Goal: Contribute content

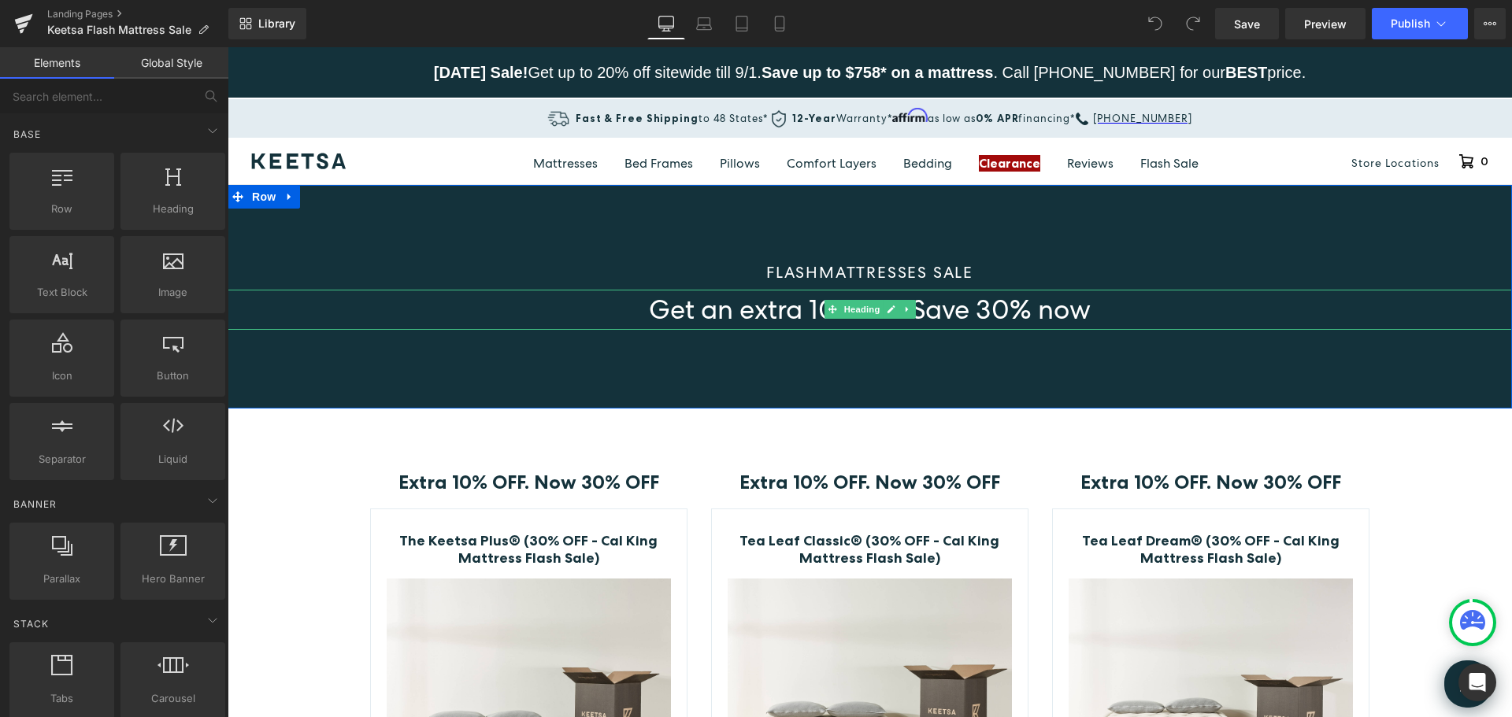
drag, startPoint x: 949, startPoint y: 309, endPoint x: 914, endPoint y: 312, distance: 34.8
click at [949, 309] on span "Get an extra 10% off. Save 30% now" at bounding box center [870, 309] width 442 height 35
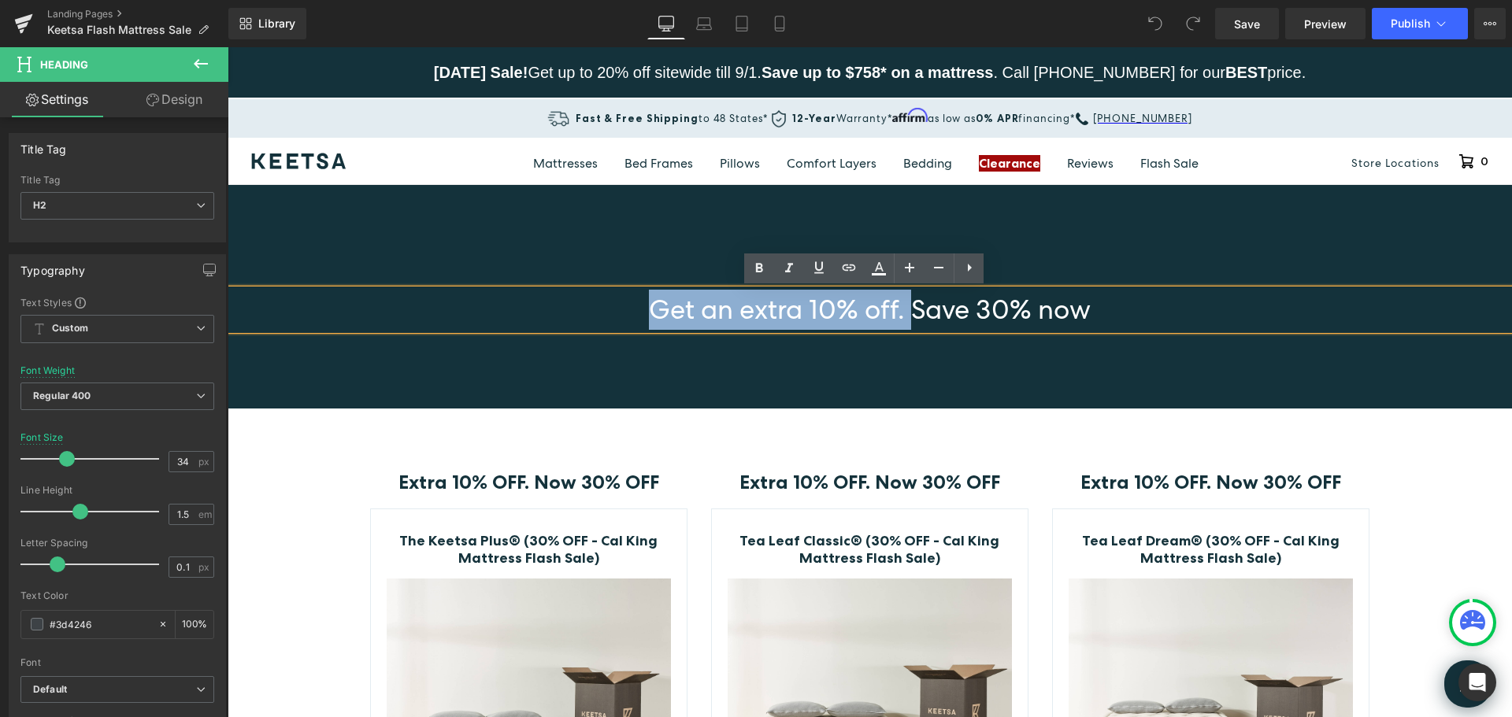
drag, startPoint x: 906, startPoint y: 309, endPoint x: 610, endPoint y: 319, distance: 296.2
click at [610, 319] on h2 "Get an extra 10% off. Save 30% now" at bounding box center [870, 310] width 1284 height 40
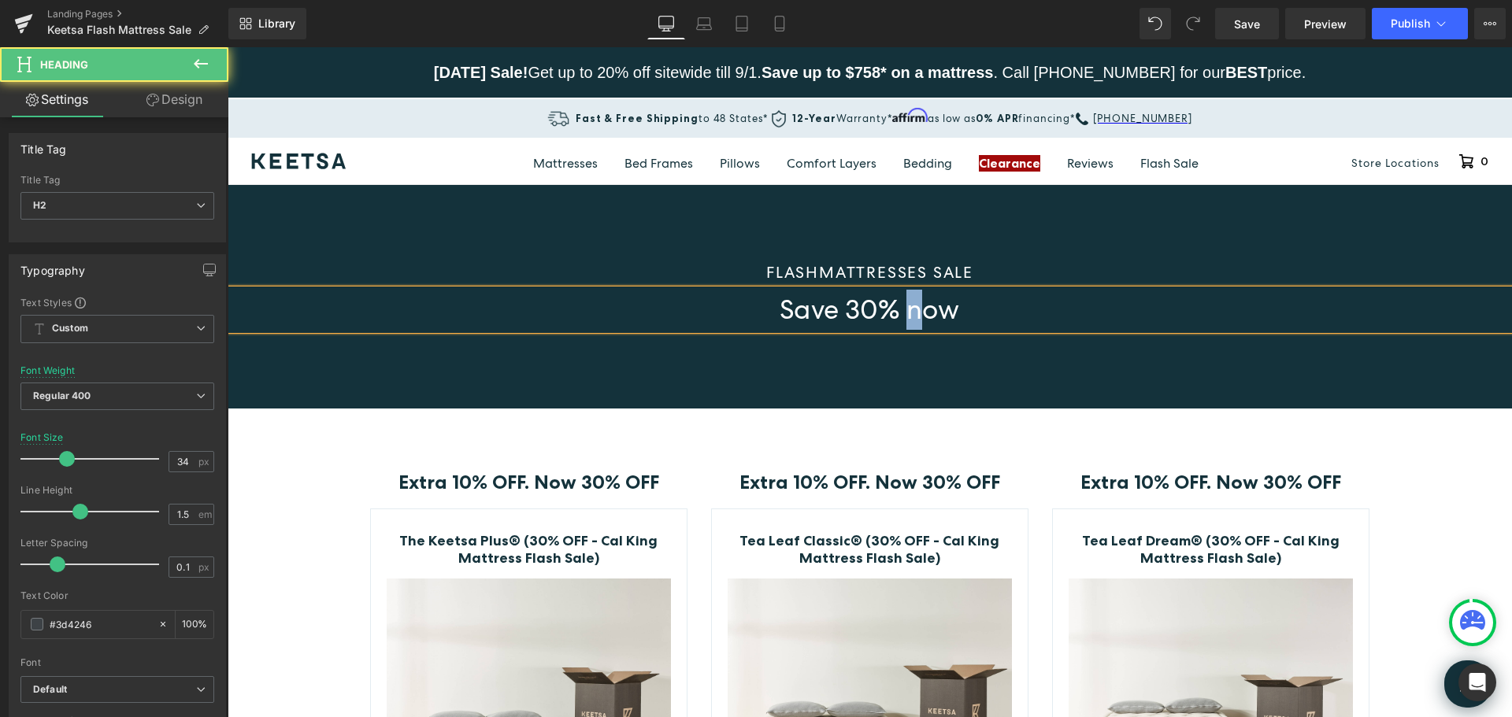
drag, startPoint x: 917, startPoint y: 317, endPoint x: 906, endPoint y: 313, distance: 11.5
click at [906, 313] on span "Save 30% now" at bounding box center [870, 309] width 180 height 35
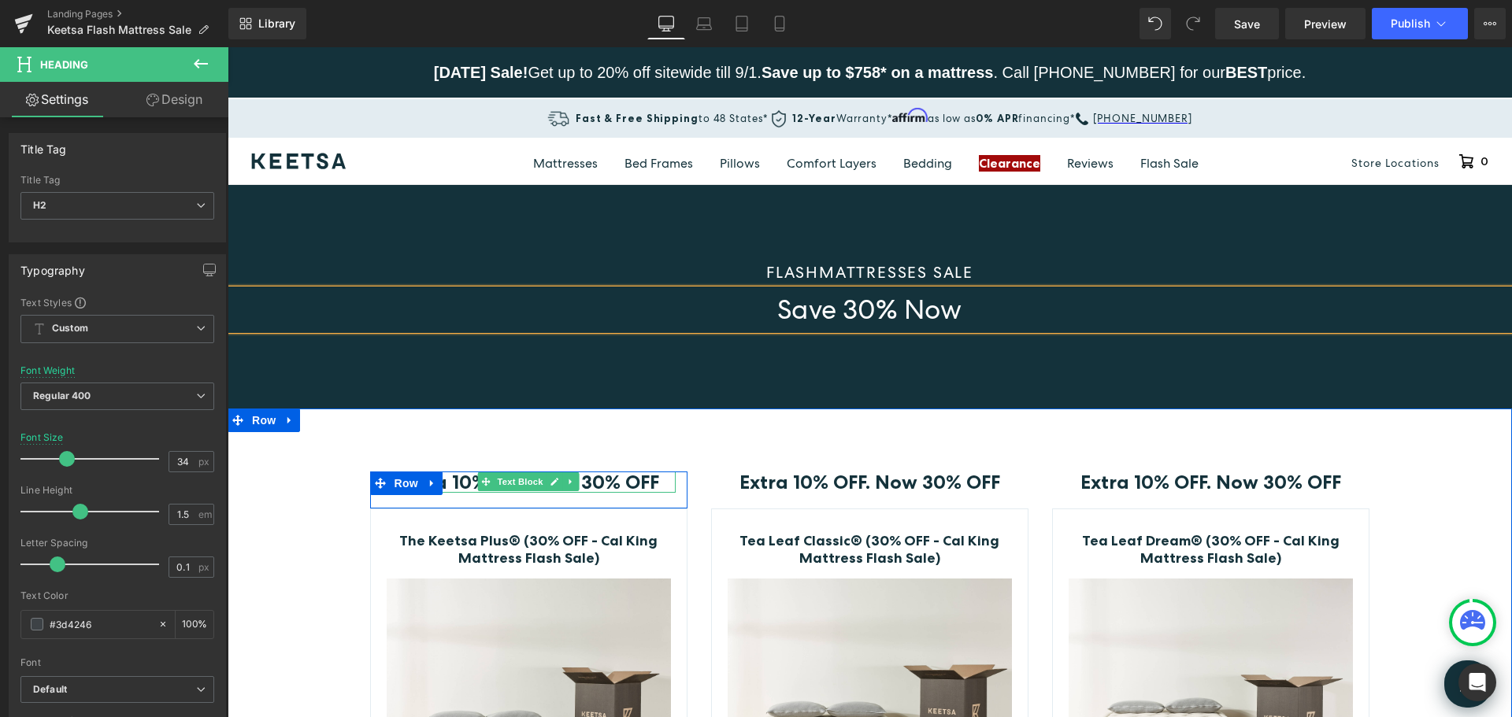
click at [627, 484] on strong "Extra 10% OFF. Now 30% OFF" at bounding box center [528, 482] width 261 height 23
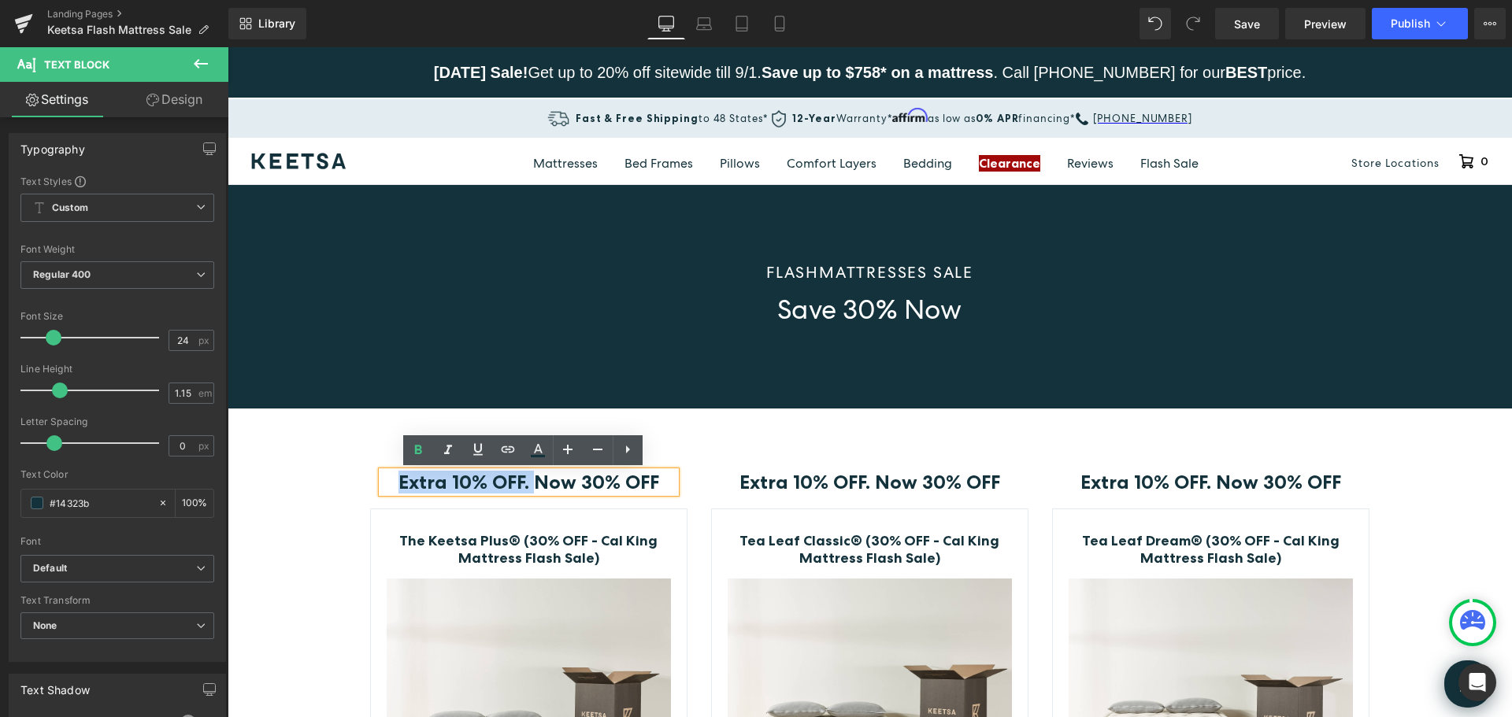
drag, startPoint x: 529, startPoint y: 483, endPoint x: 395, endPoint y: 484, distance: 134.7
click at [395, 484] on div "Extra 10% OFF. Now 30% OFF Text Block Row" at bounding box center [528, 491] width 317 height 38
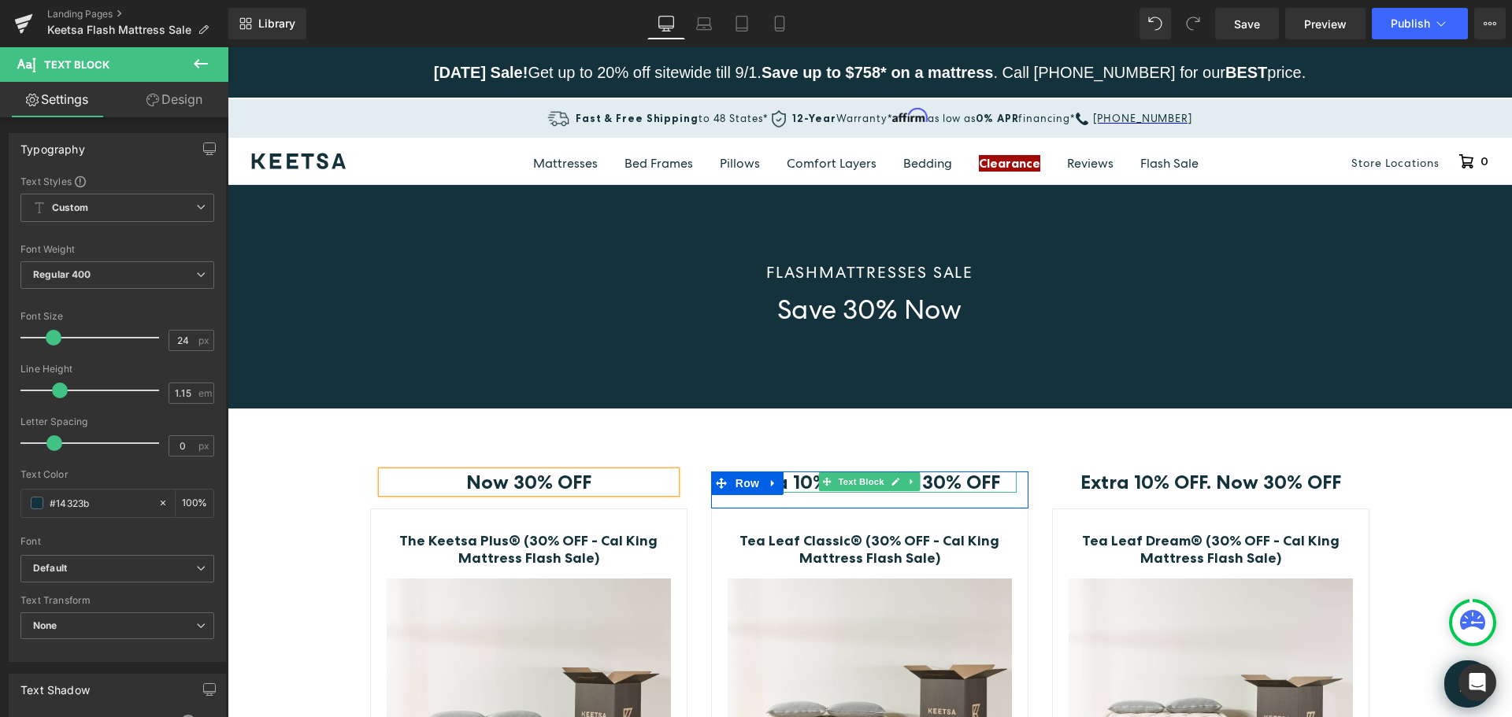
click at [959, 483] on span "Extra 10% OFF. Now 30% OFF" at bounding box center [869, 482] width 261 height 23
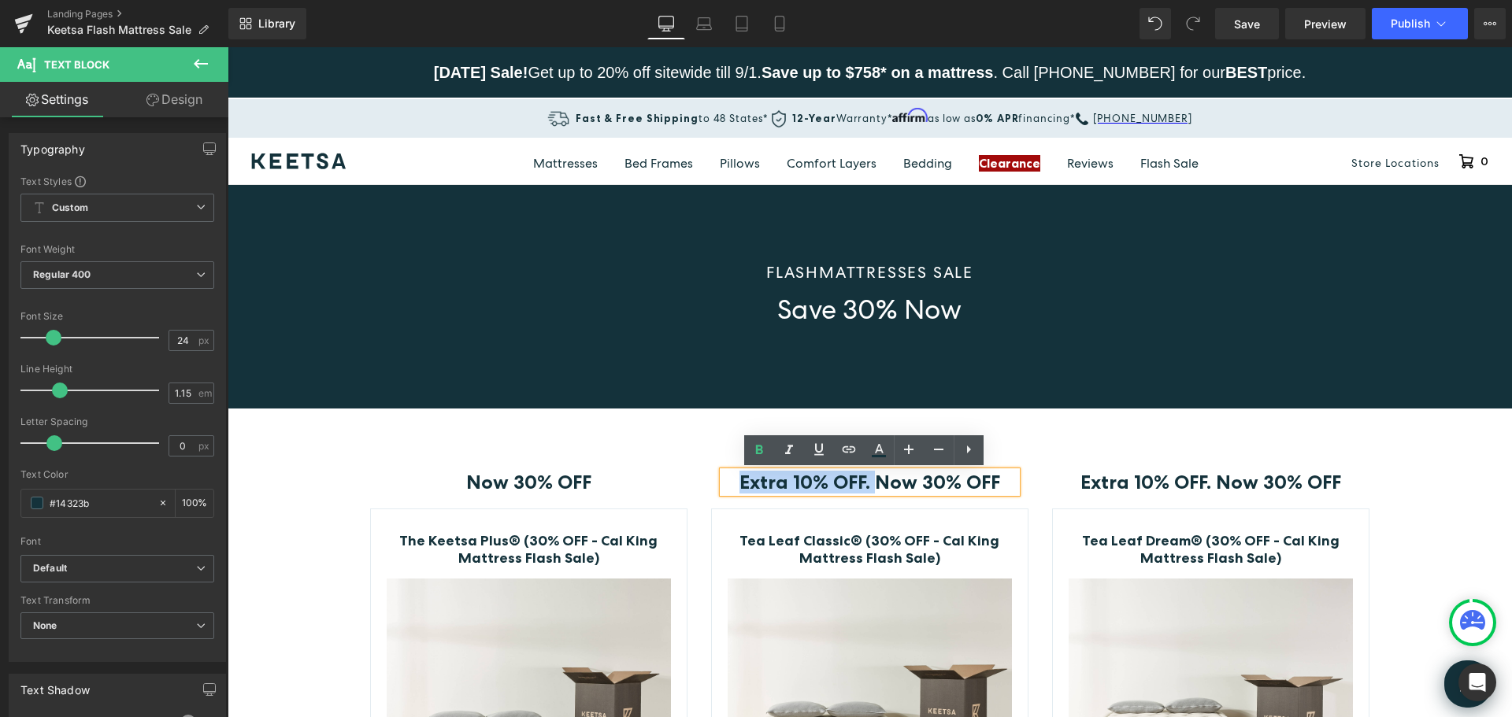
drag, startPoint x: 869, startPoint y: 484, endPoint x: 710, endPoint y: 485, distance: 159.1
click at [711, 485] on div "Extra 10% OFF. Now 30% OFF Text Block" at bounding box center [869, 483] width 317 height 22
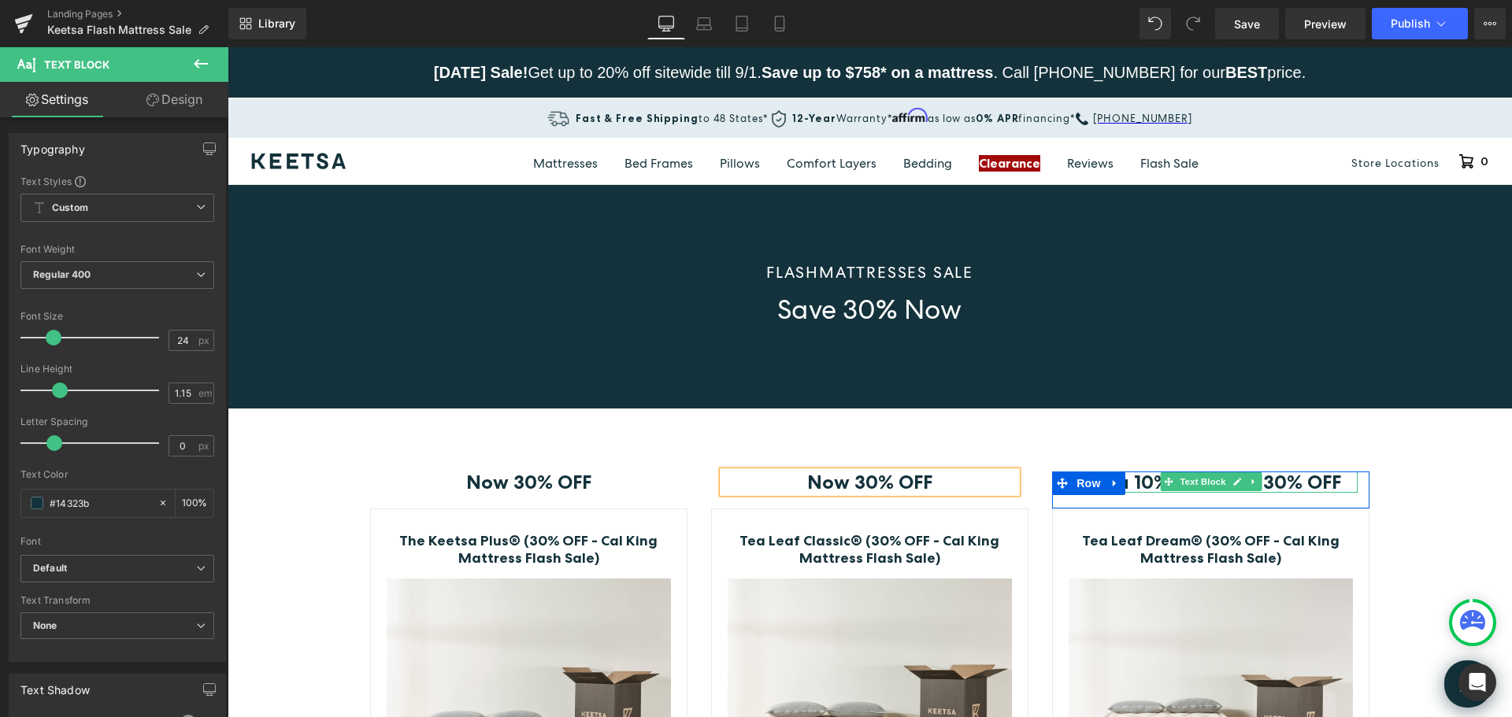
drag, startPoint x: 1298, startPoint y: 480, endPoint x: 1222, endPoint y: 482, distance: 75.6
click at [1297, 480] on span "Extra 10% OFF. Now 30% OFF" at bounding box center [1210, 482] width 261 height 23
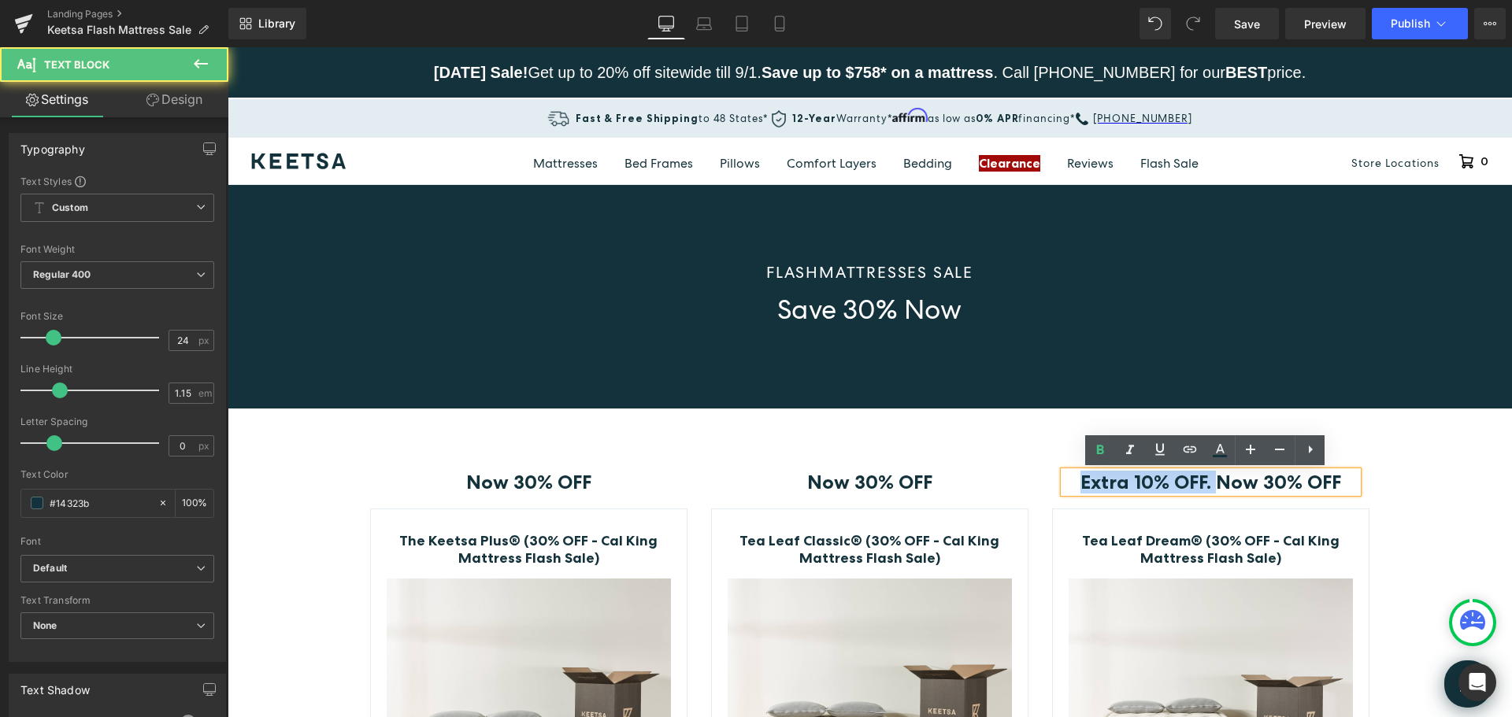
drag, startPoint x: 1210, startPoint y: 483, endPoint x: 1075, endPoint y: 485, distance: 135.4
click at [1075, 485] on div "Extra 10% OFF. Now 30% OFF Text Block Row" at bounding box center [1210, 491] width 317 height 38
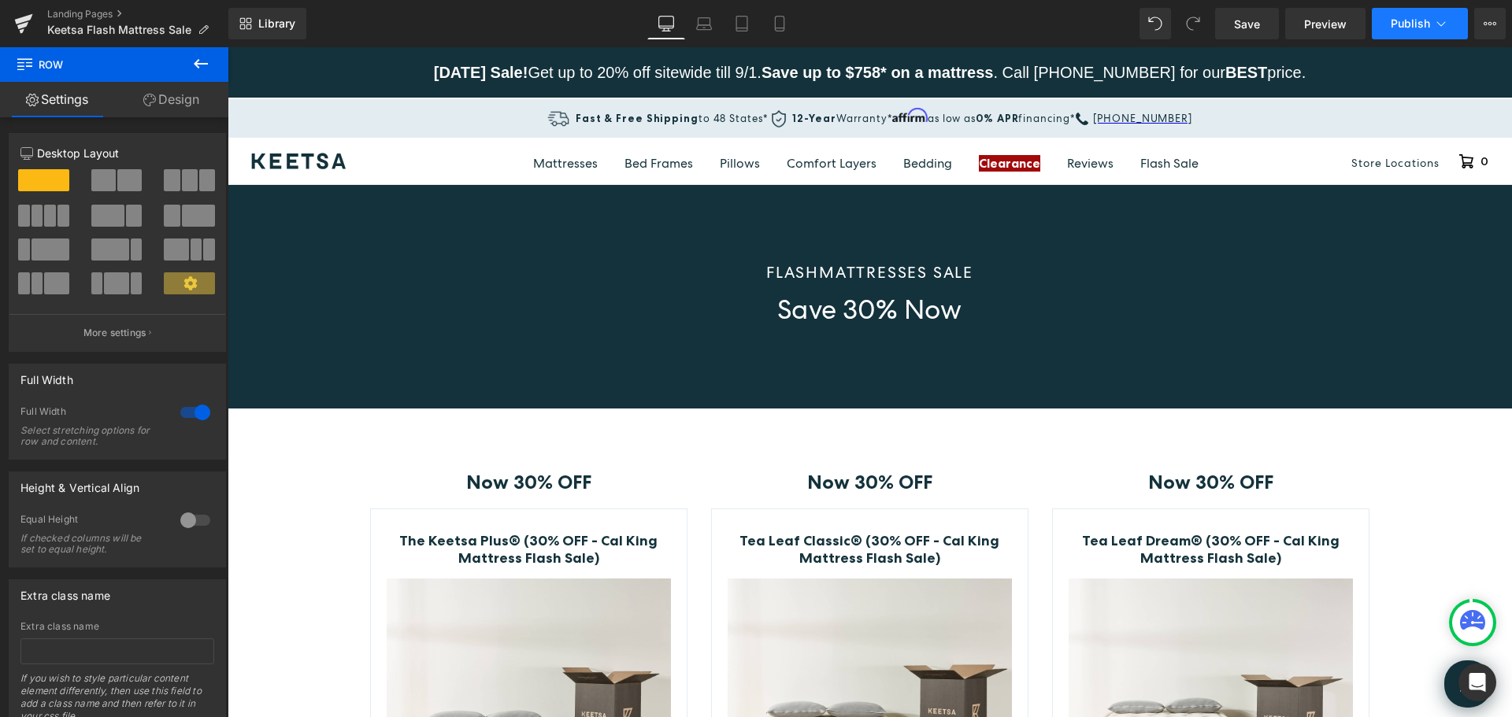
click at [1407, 13] on button "Publish" at bounding box center [1420, 23] width 96 height 31
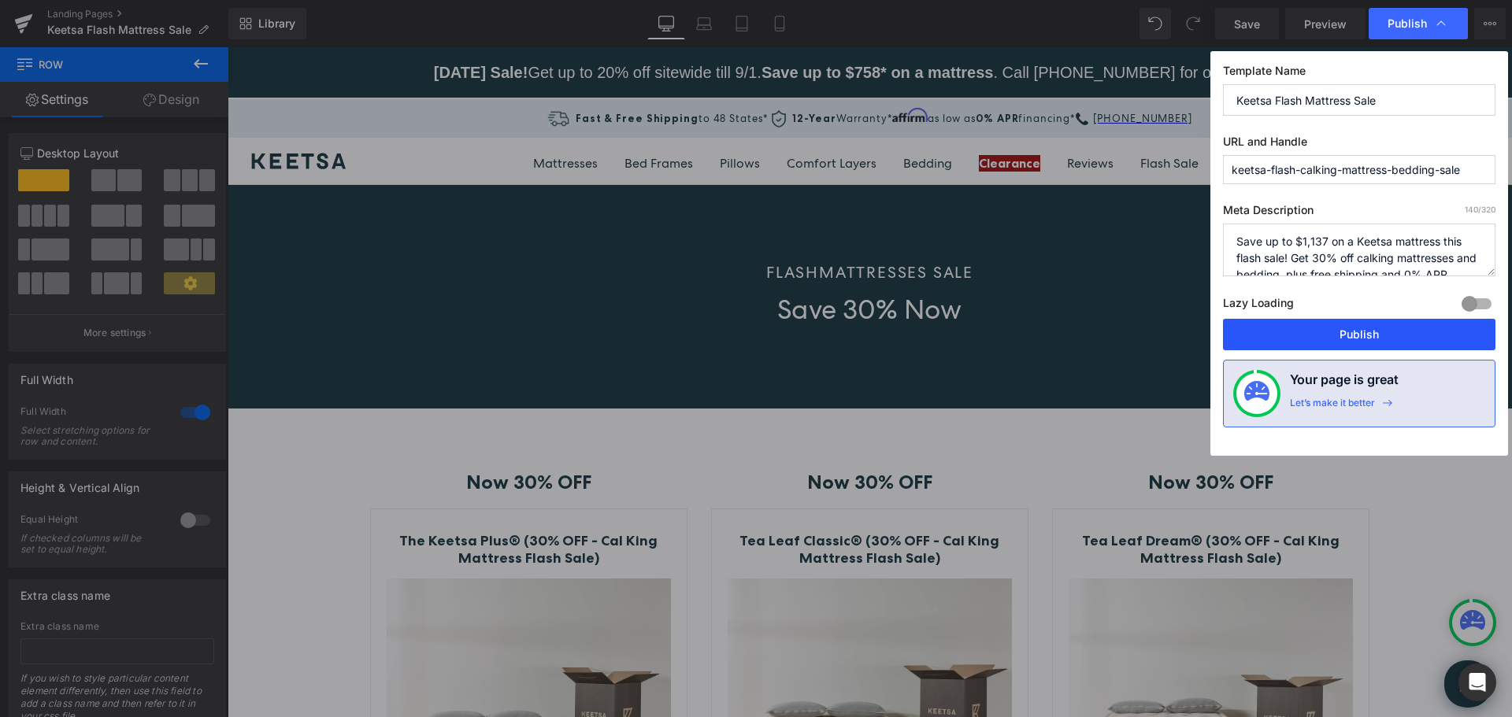
click at [1337, 332] on button "Publish" at bounding box center [1359, 334] width 272 height 31
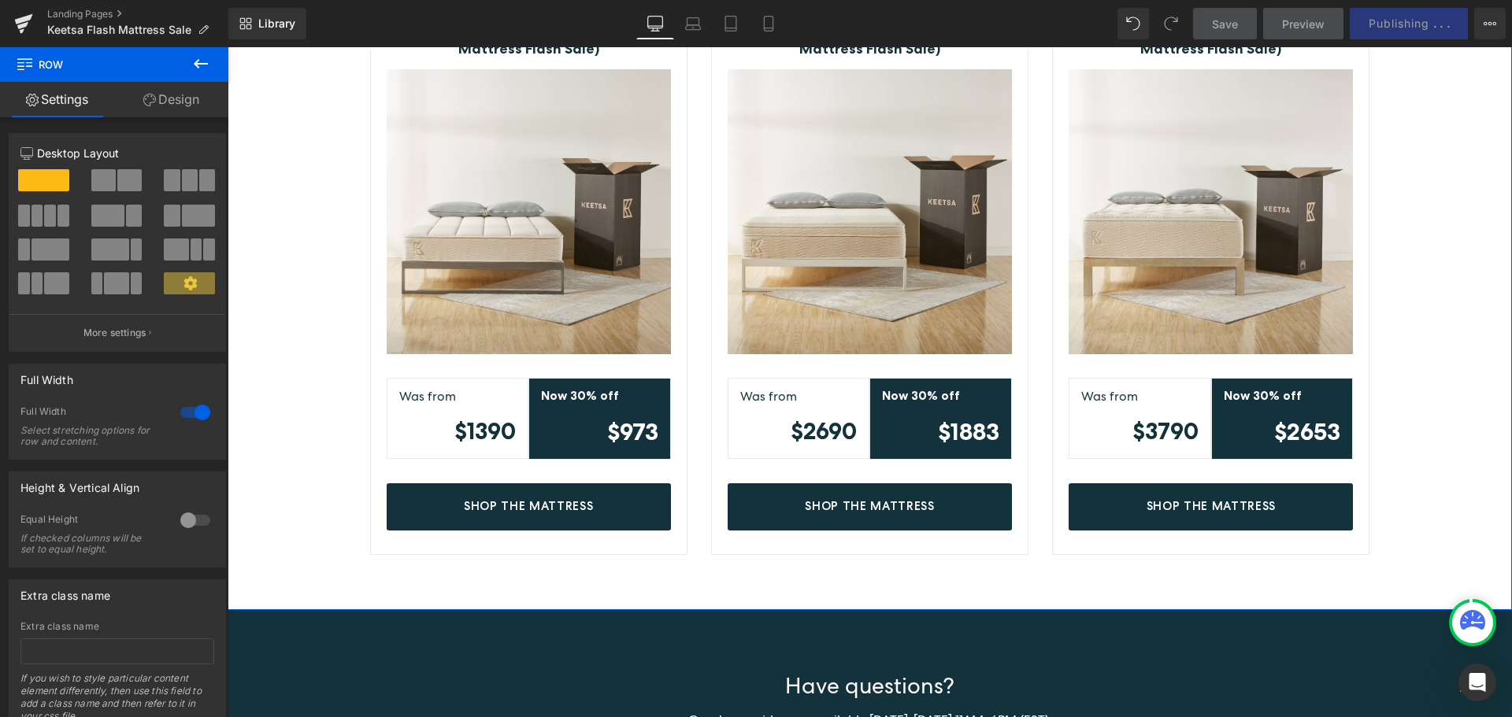
scroll to position [472, 0]
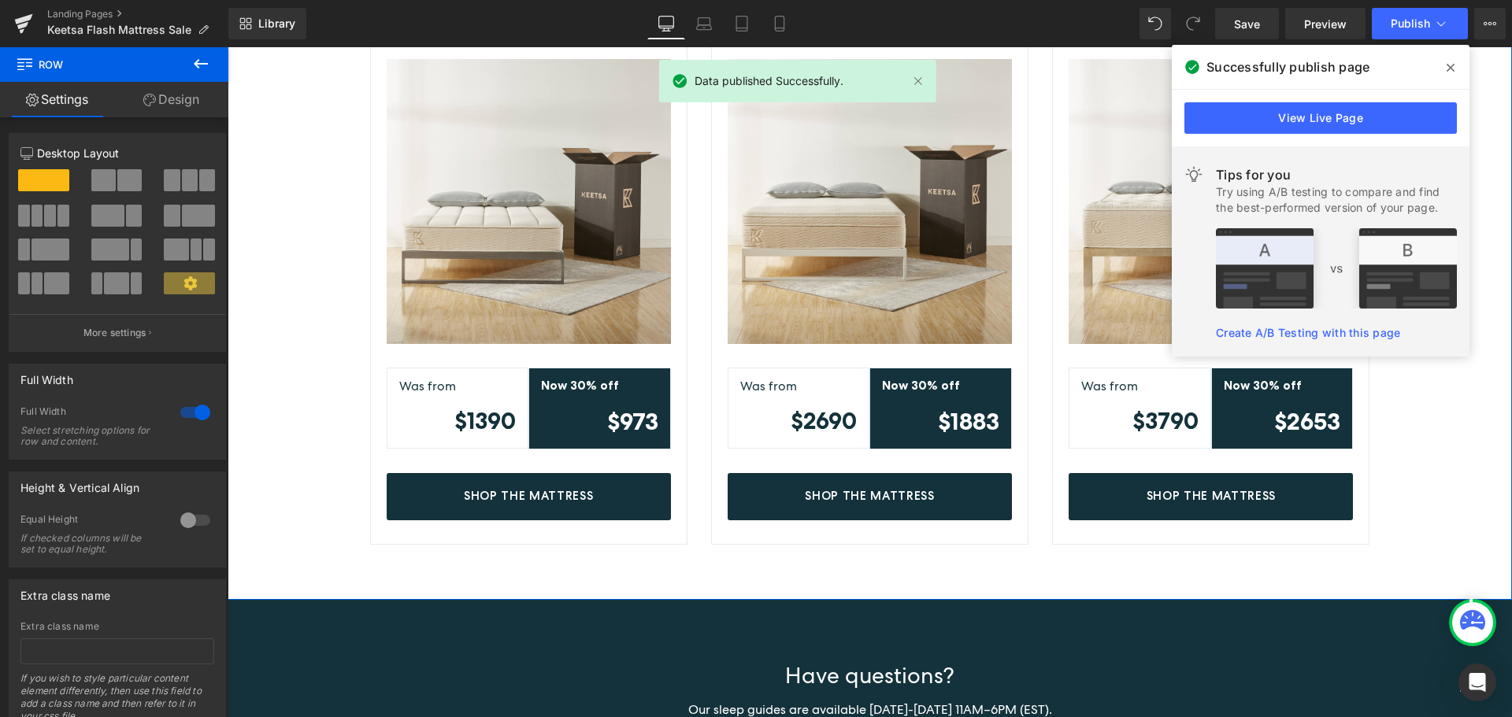
click at [1463, 481] on div "Now 30% OFF Text Block Row The Keetsa Plus® (30% OFF - Cal King Mattress Flash …" at bounding box center [870, 236] width 1284 height 617
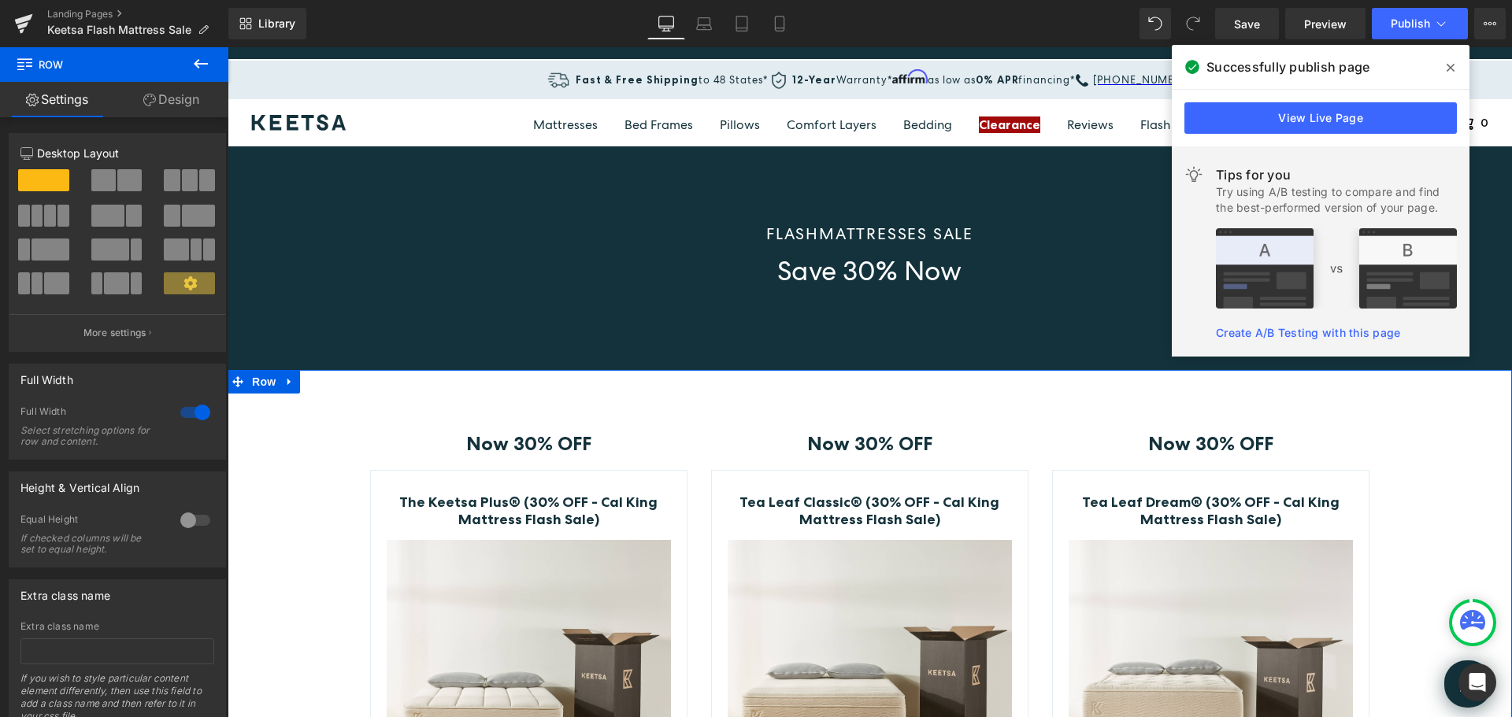
scroll to position [0, 0]
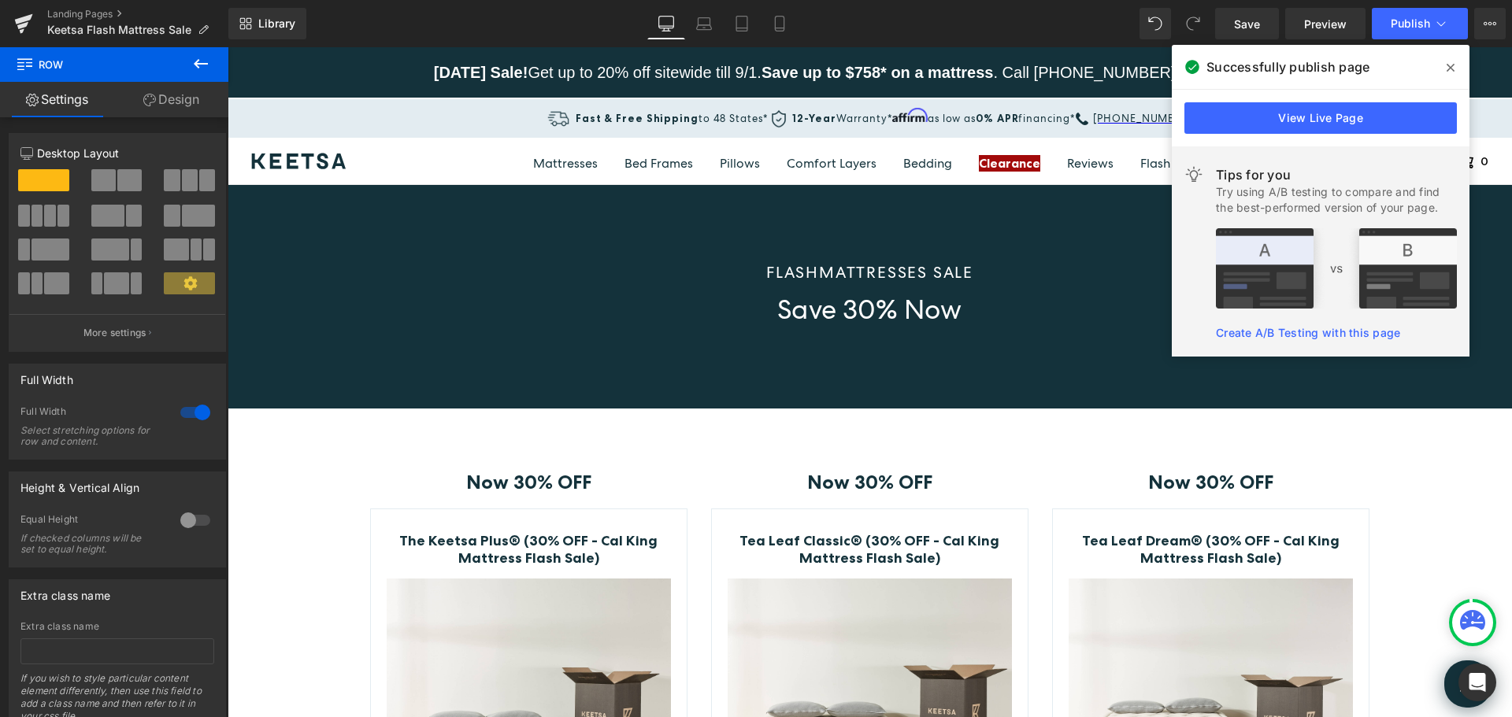
click at [1452, 61] on icon at bounding box center [1451, 67] width 8 height 13
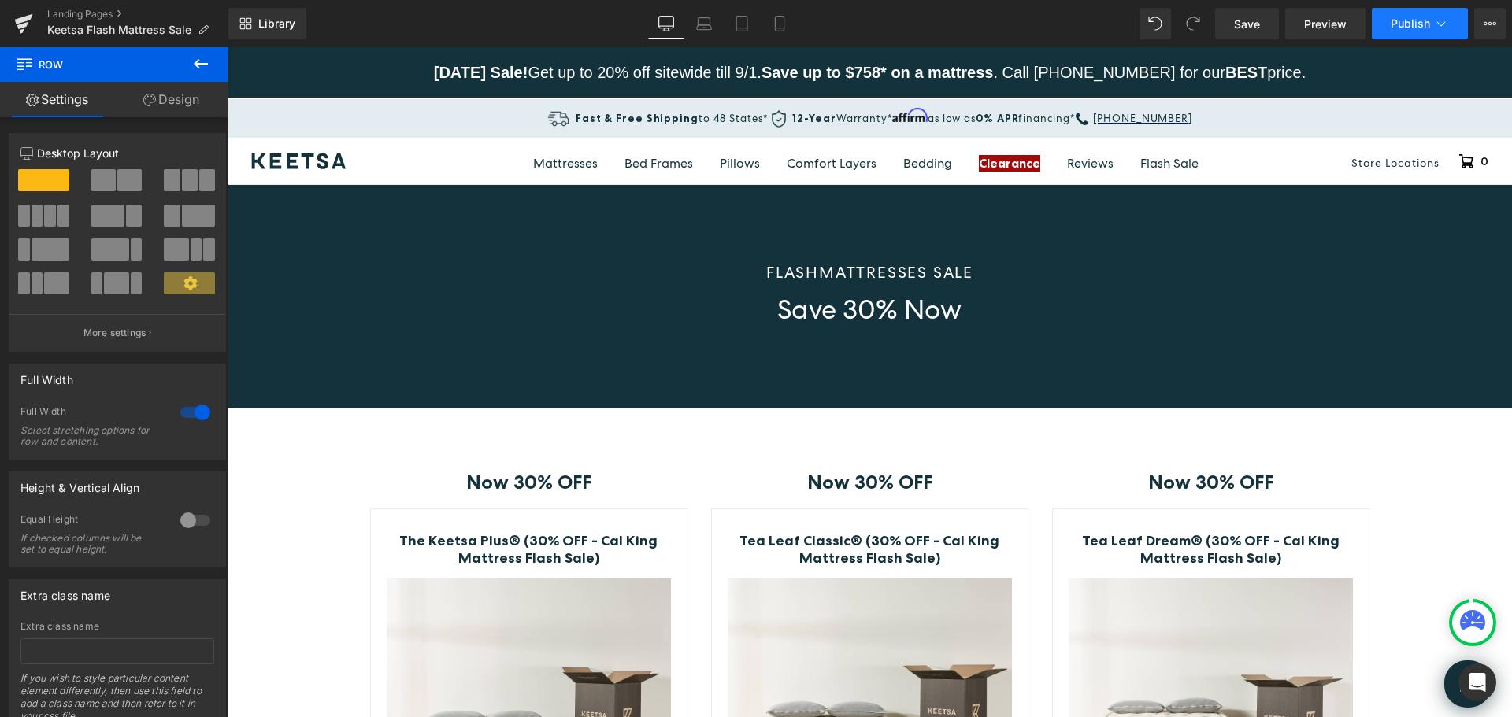
click at [1420, 28] on span "Publish" at bounding box center [1410, 23] width 39 height 13
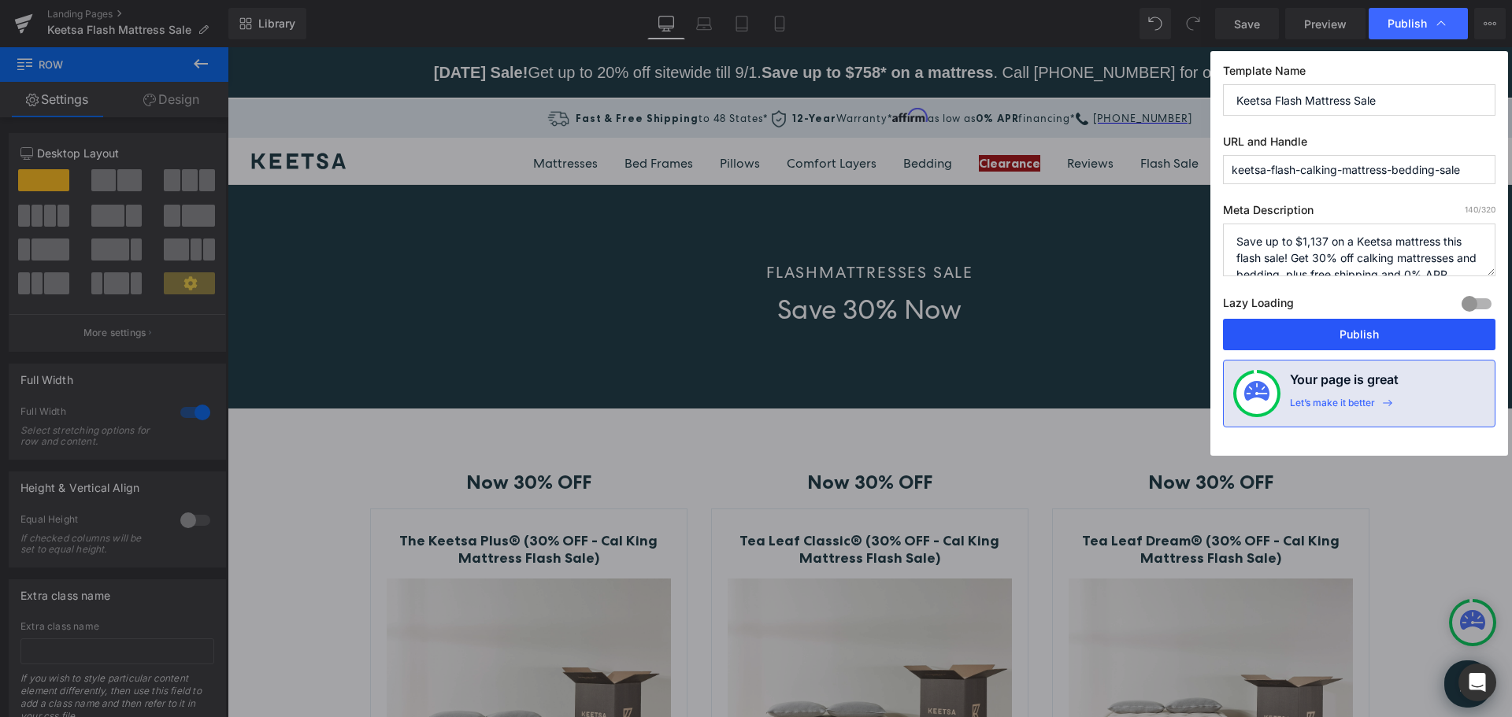
drag, startPoint x: 1300, startPoint y: 328, endPoint x: 1072, endPoint y: 279, distance: 232.9
click at [1300, 328] on button "Publish" at bounding box center [1359, 334] width 272 height 31
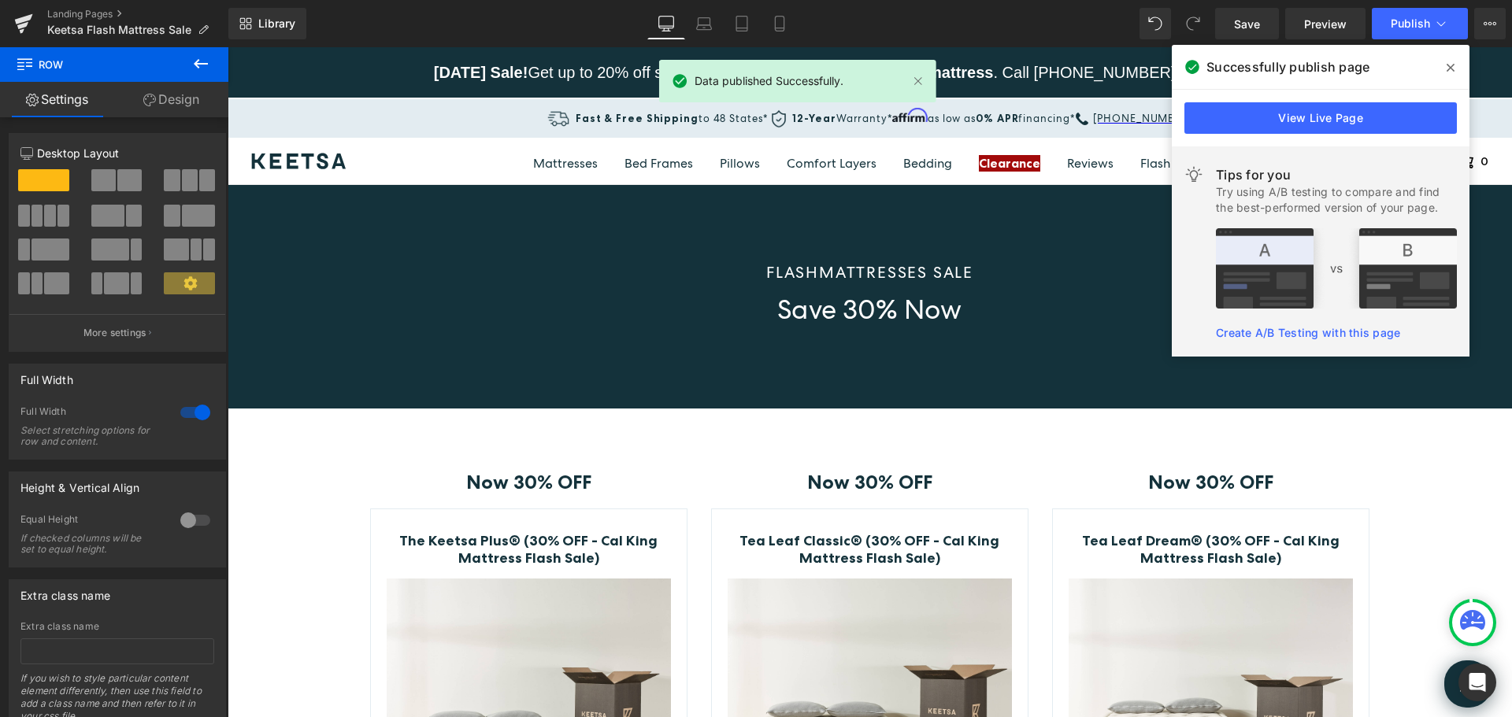
drag, startPoint x: 1450, startPoint y: 61, endPoint x: 1224, endPoint y: 14, distance: 231.6
click at [1450, 61] on icon at bounding box center [1451, 67] width 8 height 13
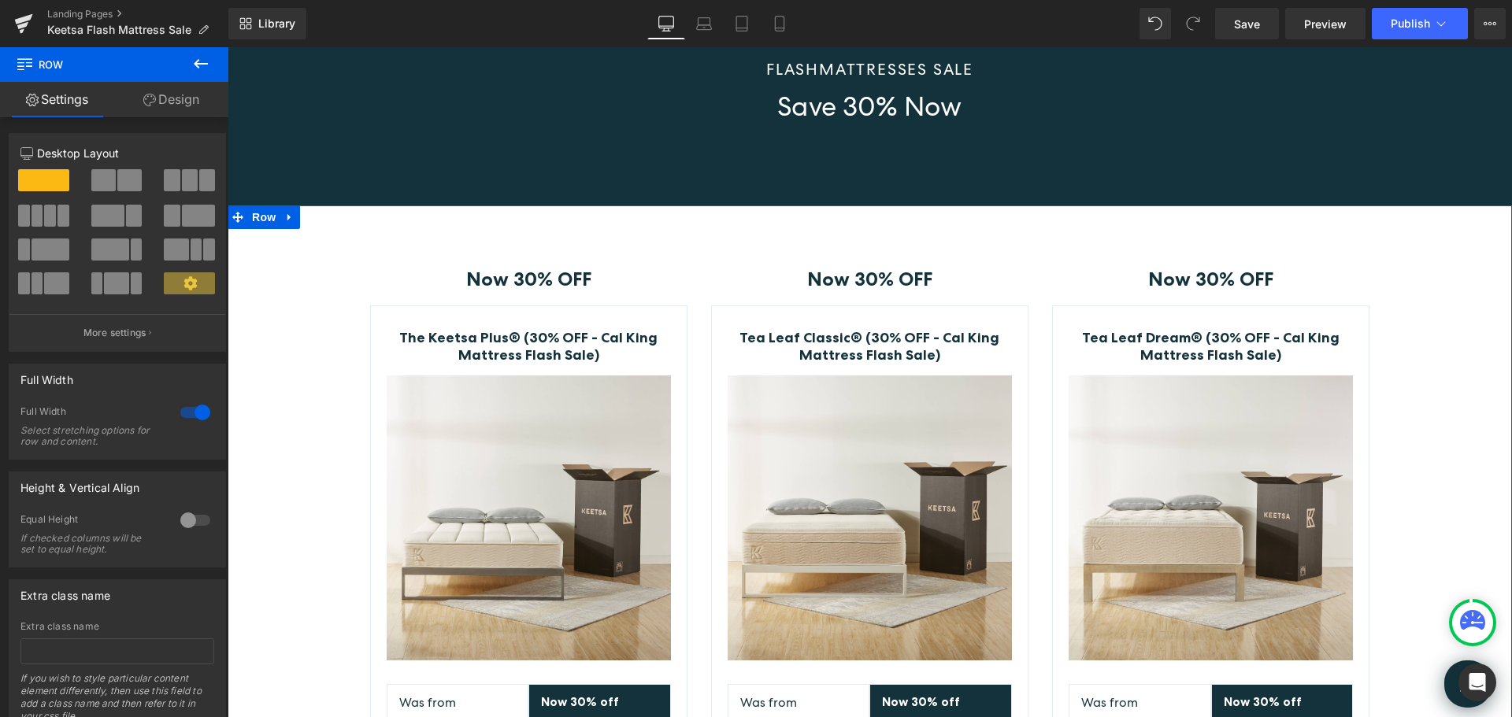
scroll to position [157, 0]
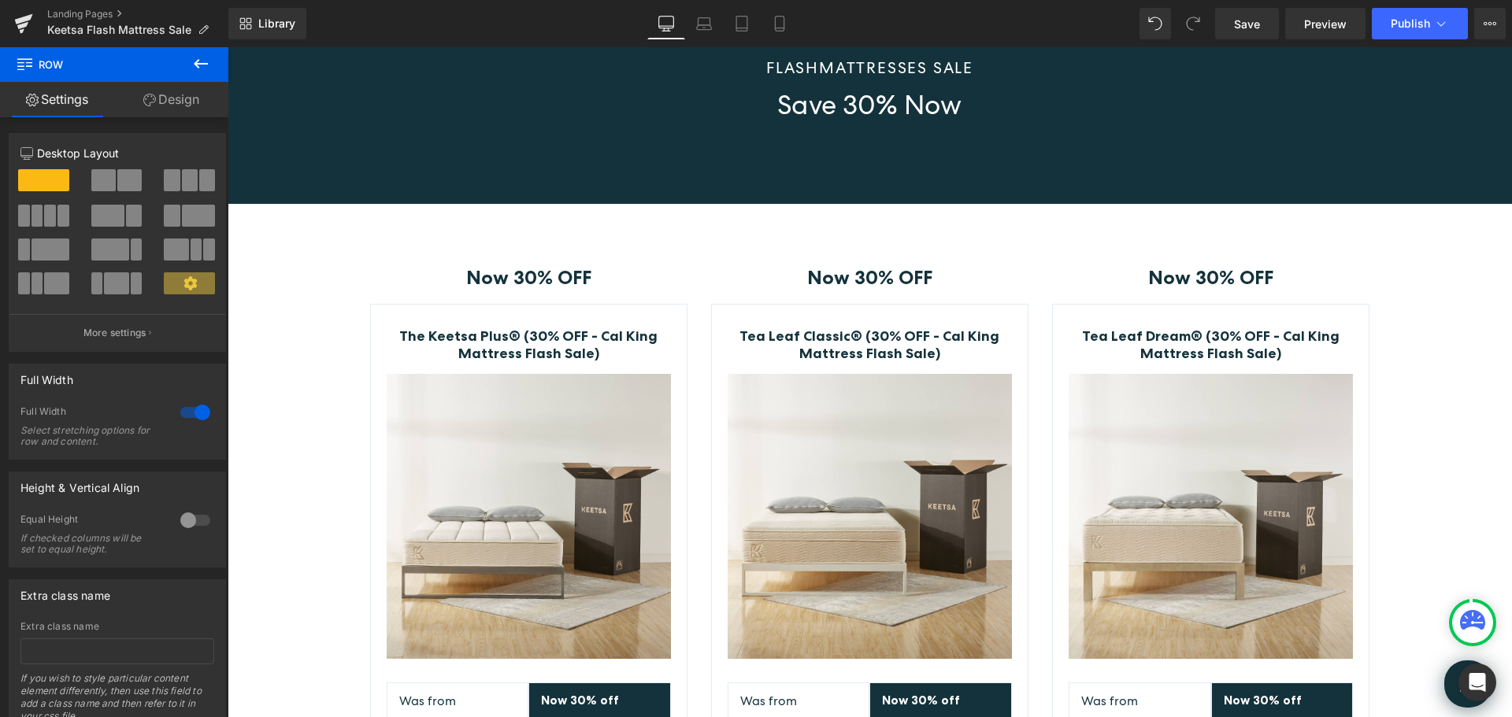
click at [198, 57] on icon at bounding box center [200, 63] width 19 height 19
